Goal: Task Accomplishment & Management: Check status

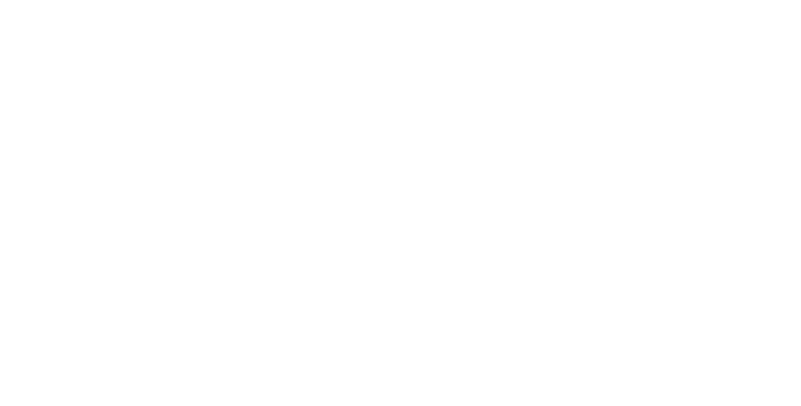
scroll to position [606, 0]
click at [598, 64] on button "Close" at bounding box center [575, 69] width 46 height 20
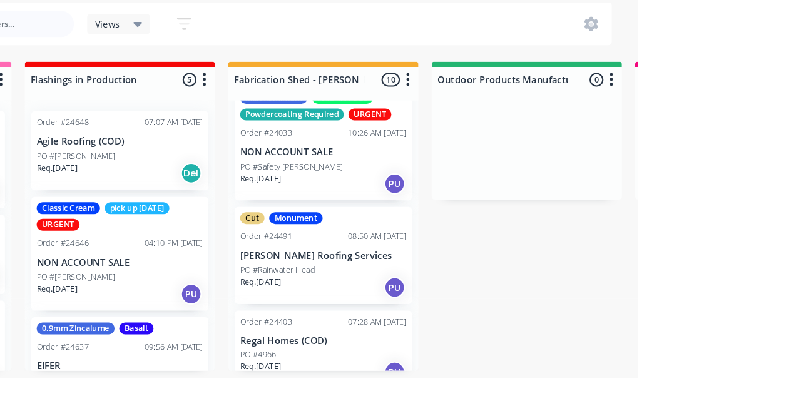
scroll to position [506, 0]
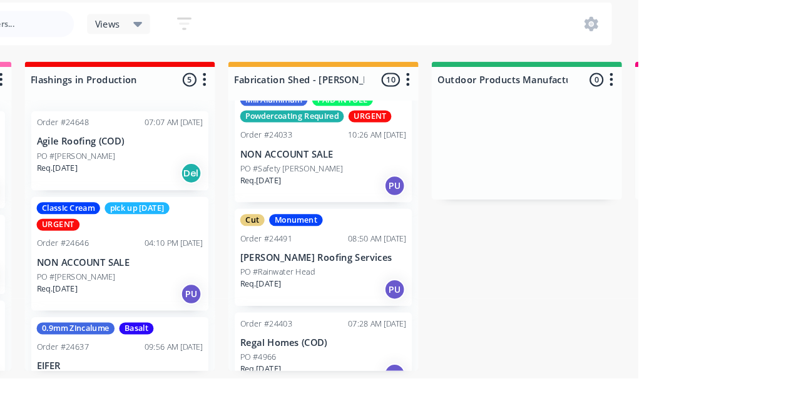
click at [523, 287] on p "[PERSON_NAME] Roofing Services" at bounding box center [503, 292] width 158 height 11
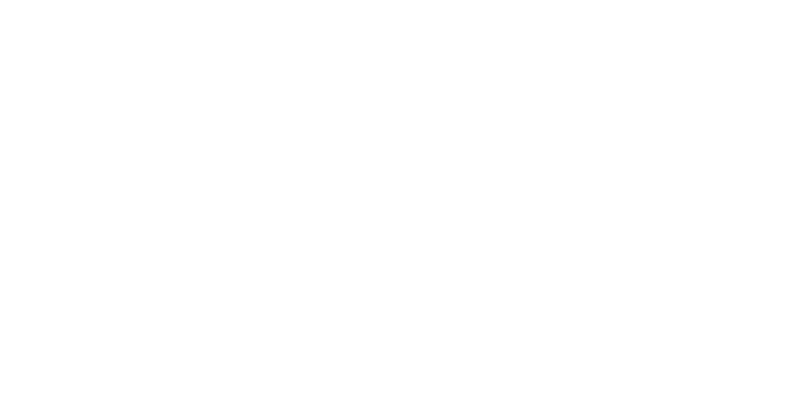
click at [800, 252] on div "Order details Collaborate Checklists 0/0 Tracking Linked Orders Timeline Order …" at bounding box center [400, 203] width 801 height 406
click at [800, 257] on div "Order details Collaborate Checklists 0/0 Tracking Linked Orders Timeline Order …" at bounding box center [400, 203] width 801 height 406
